Goal: Information Seeking & Learning: Find specific page/section

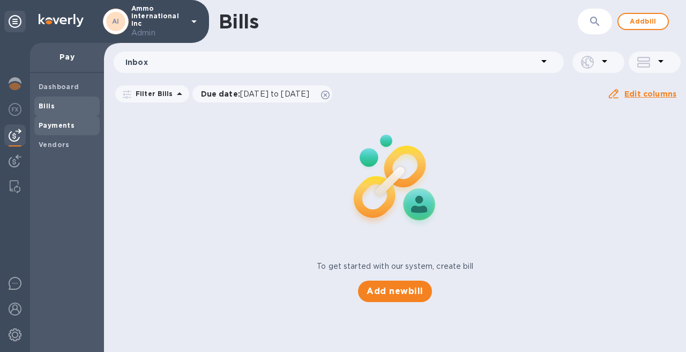
click at [73, 128] on span "Payments" at bounding box center [67, 125] width 57 height 11
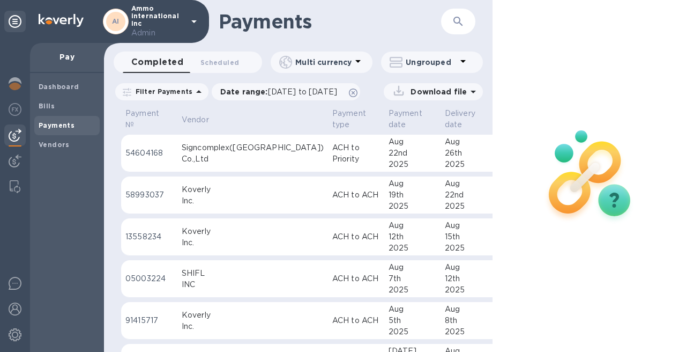
click at [238, 153] on div "Co.,Ltd" at bounding box center [253, 158] width 142 height 11
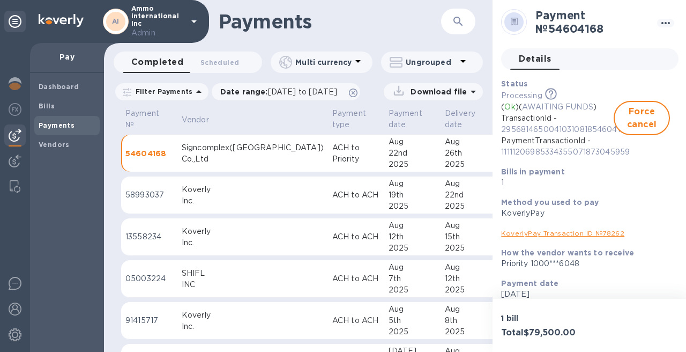
scroll to position [161, 0]
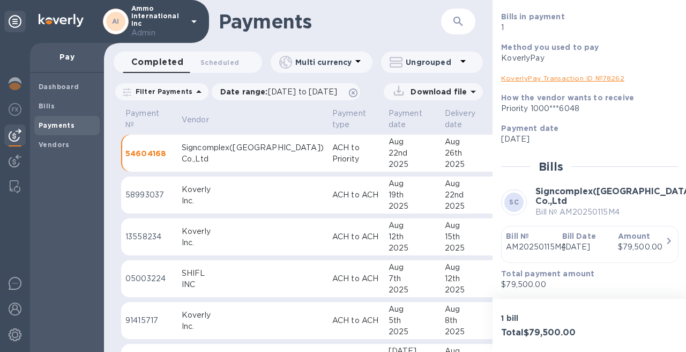
click at [585, 241] on p "[DATE]" at bounding box center [586, 246] width 47 height 11
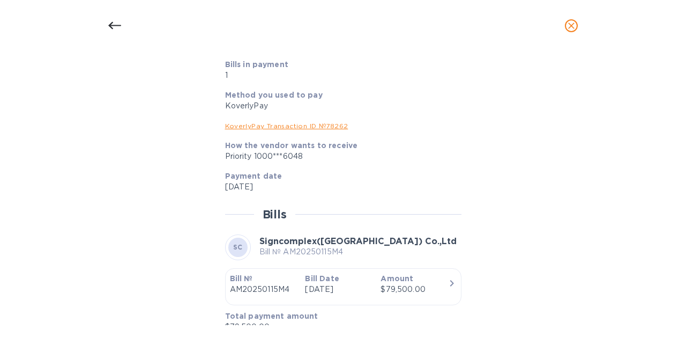
scroll to position [371, 0]
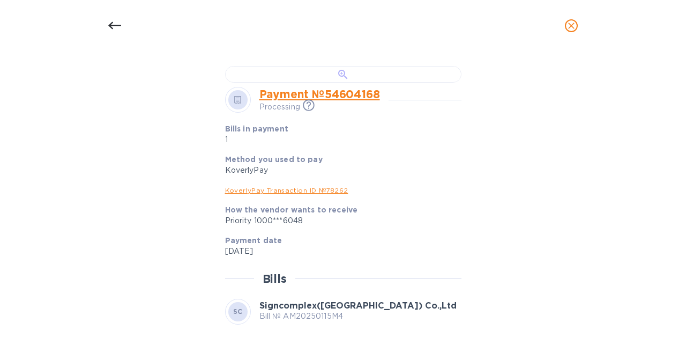
click at [345, 83] on div at bounding box center [343, 74] width 237 height 17
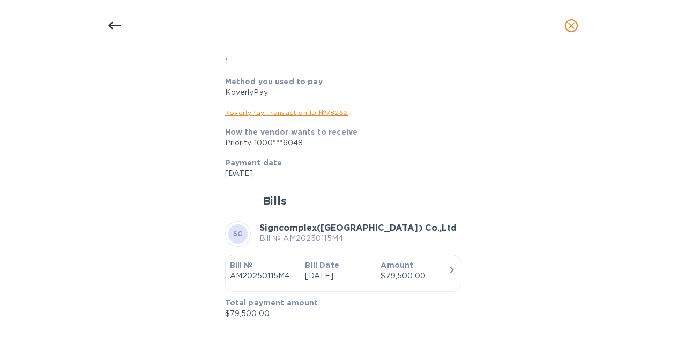
scroll to position [584, 0]
click at [112, 21] on icon at bounding box center [114, 25] width 13 height 13
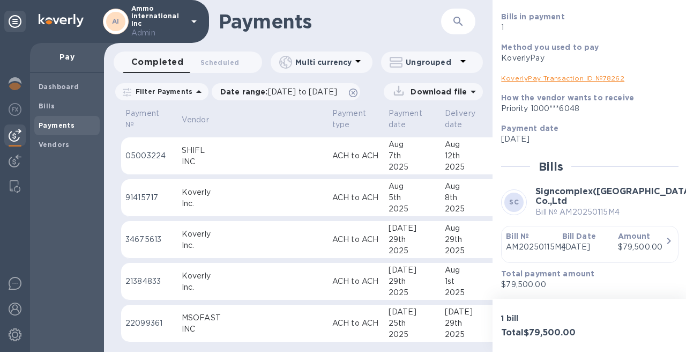
scroll to position [0, 0]
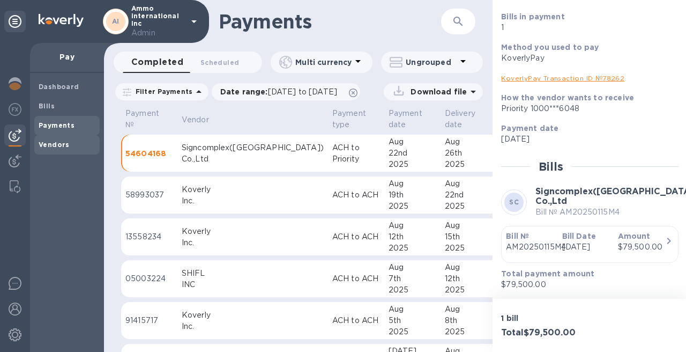
click at [58, 143] on b "Vendors" at bounding box center [54, 145] width 31 height 8
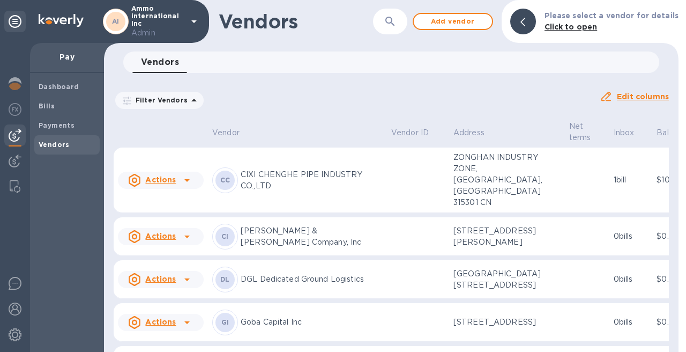
click at [390, 26] on icon "button" at bounding box center [390, 21] width 13 height 13
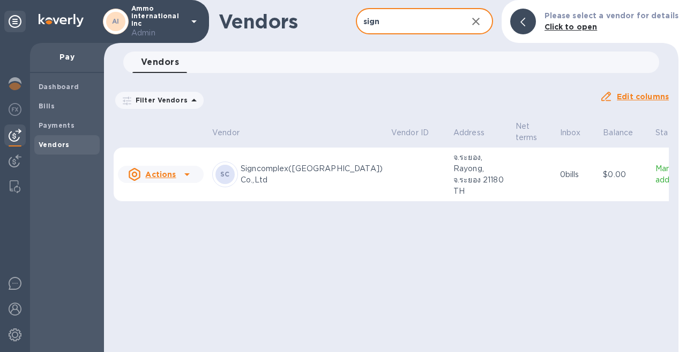
type input "sign"
click at [656, 174] on p "Manually added" at bounding box center [672, 174] width 32 height 23
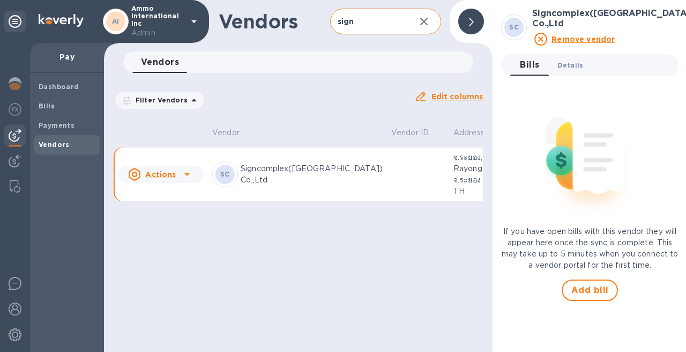
click at [565, 60] on span "Details 0" at bounding box center [571, 65] width 26 height 11
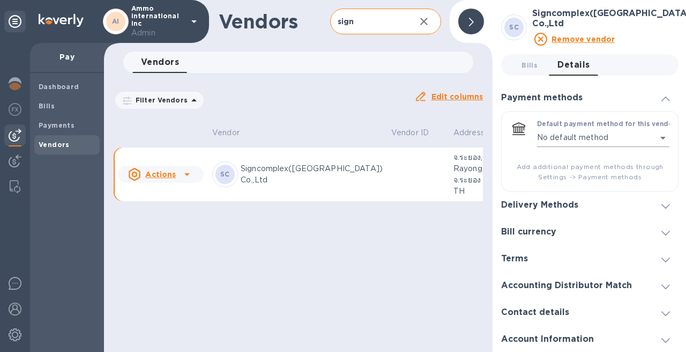
scroll to position [17, 0]
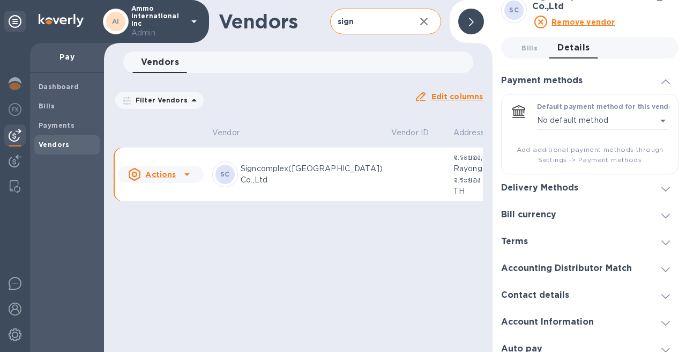
click at [562, 183] on h3 "Delivery Methods" at bounding box center [539, 188] width 77 height 10
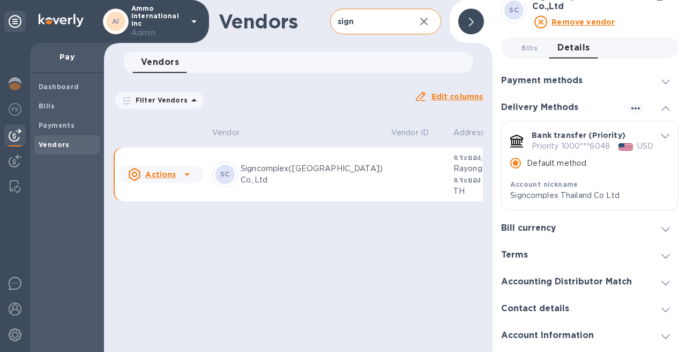
click at [542, 228] on h3 "Bill currency" at bounding box center [528, 228] width 55 height 10
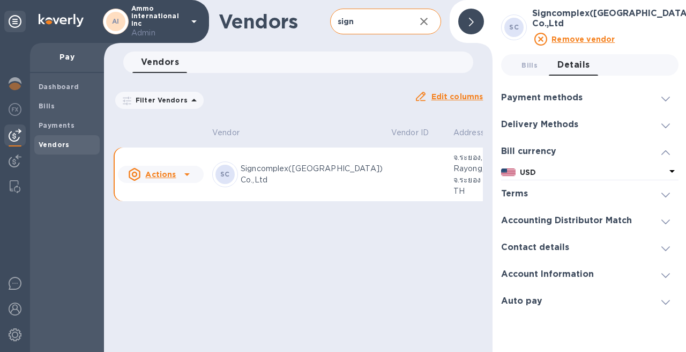
click at [522, 189] on h3 "Terms" at bounding box center [514, 194] width 27 height 10
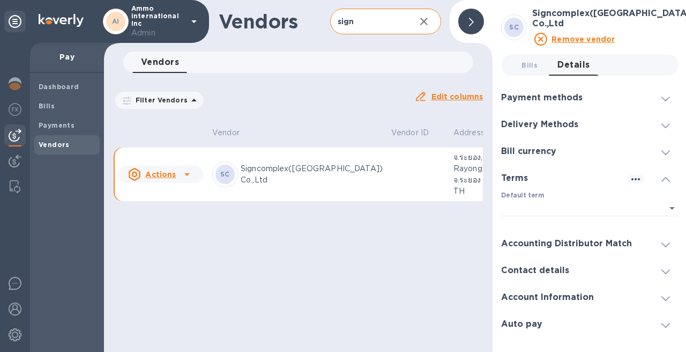
click at [532, 239] on h3 "Accounting Distributor Match" at bounding box center [566, 244] width 131 height 10
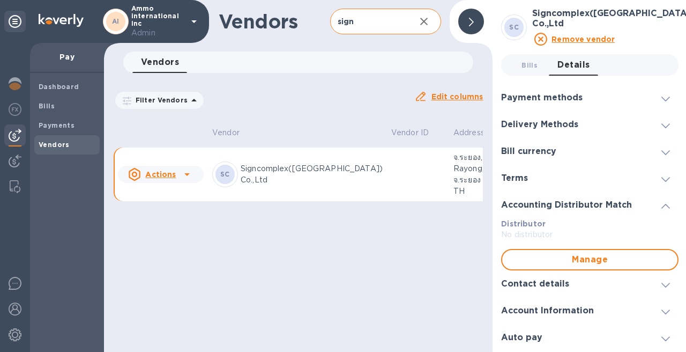
click at [530, 279] on h3 "Contact details" at bounding box center [535, 284] width 68 height 10
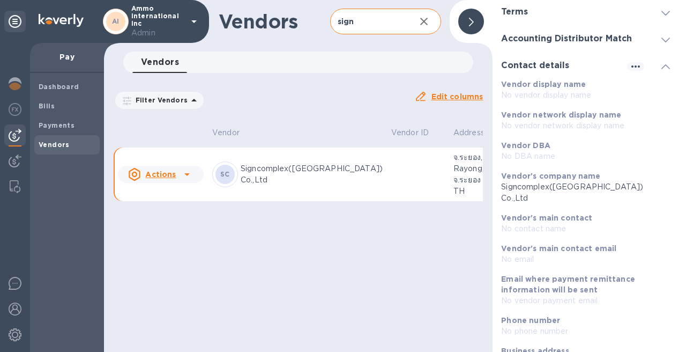
scroll to position [215, 0]
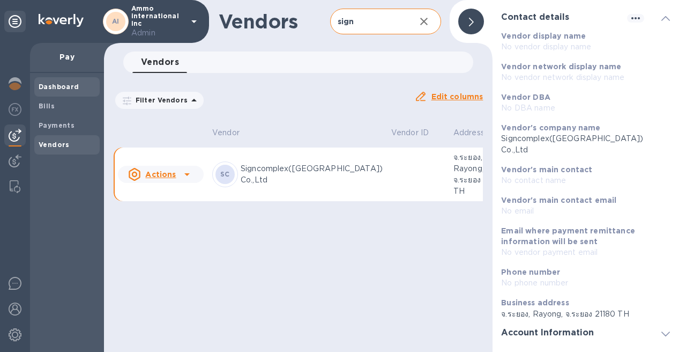
click at [67, 83] on b "Dashboard" at bounding box center [59, 87] width 41 height 8
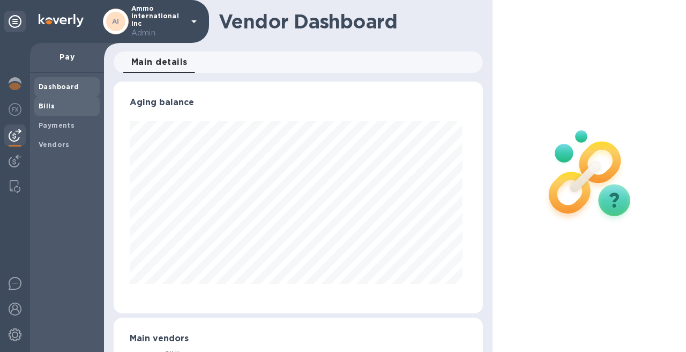
scroll to position [232, 365]
click at [13, 83] on img at bounding box center [15, 83] width 13 height 13
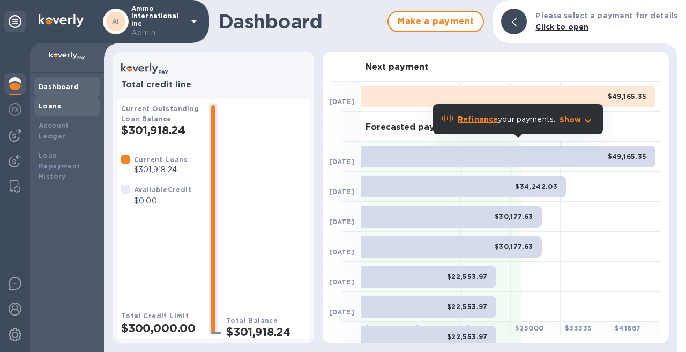
click at [67, 109] on div "Loans" at bounding box center [67, 106] width 57 height 11
